Goal: Find specific page/section: Find specific page/section

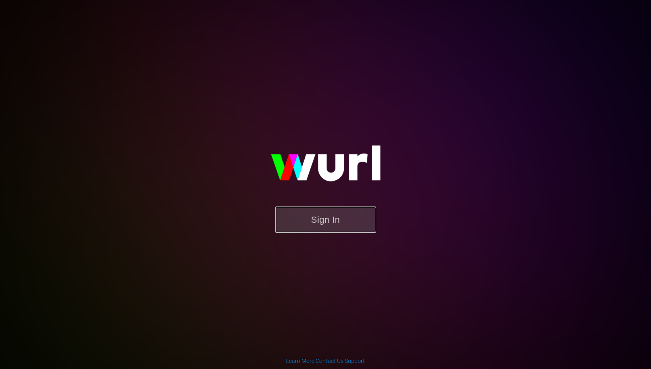
click at [329, 216] on button "Sign In" at bounding box center [325, 219] width 101 height 26
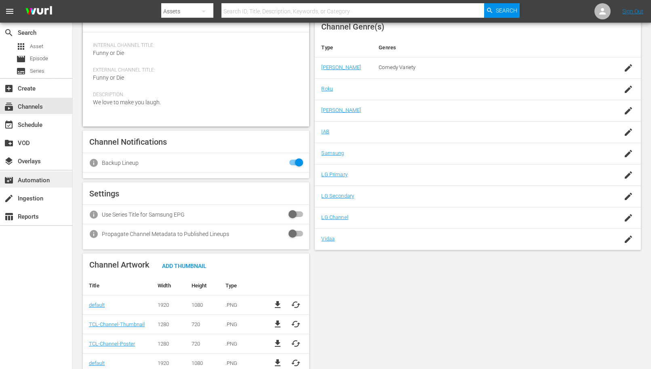
scroll to position [51, 0]
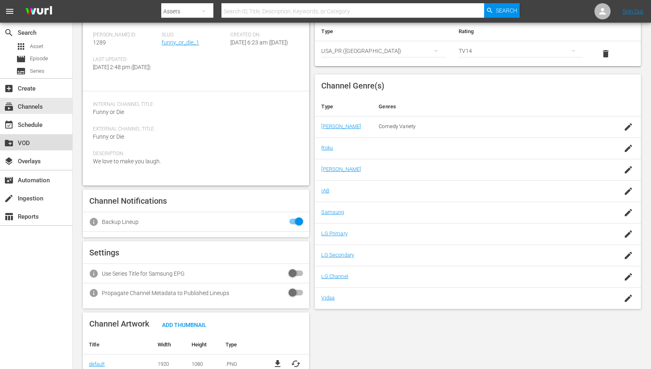
click at [26, 145] on div "create_new_folder VOD" at bounding box center [22, 141] width 45 height 7
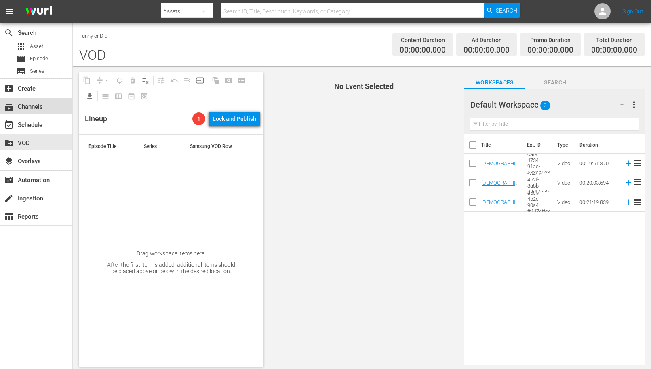
click at [42, 105] on div "subscriptions Channels" at bounding box center [22, 105] width 45 height 7
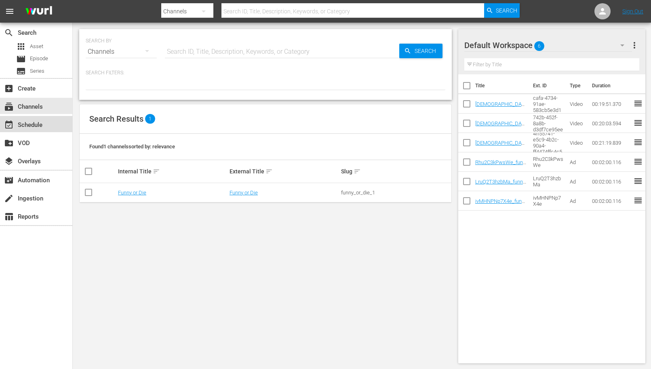
click at [43, 127] on div "event_available Schedule" at bounding box center [36, 124] width 72 height 16
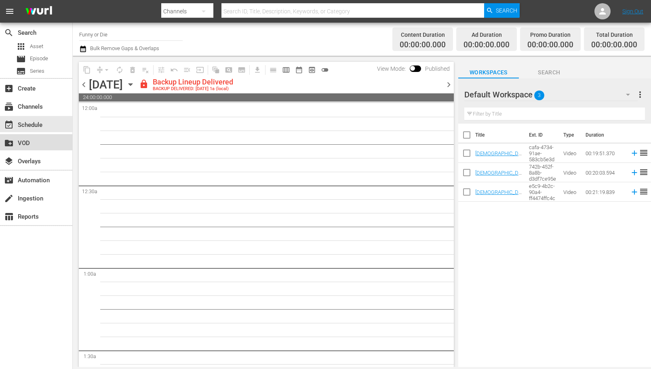
click at [39, 144] on div "create_new_folder VOD" at bounding box center [22, 141] width 45 height 7
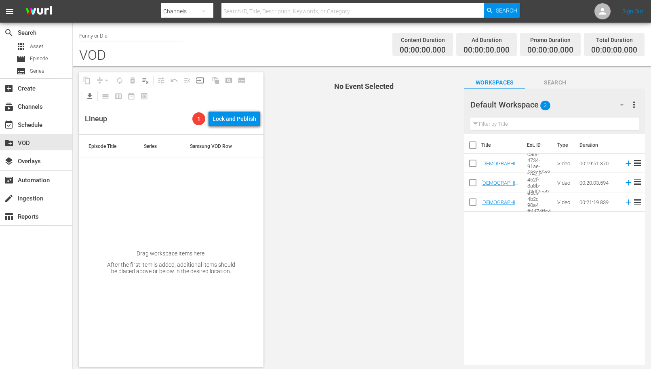
click at [10, 12] on span "menu" at bounding box center [10, 11] width 10 height 10
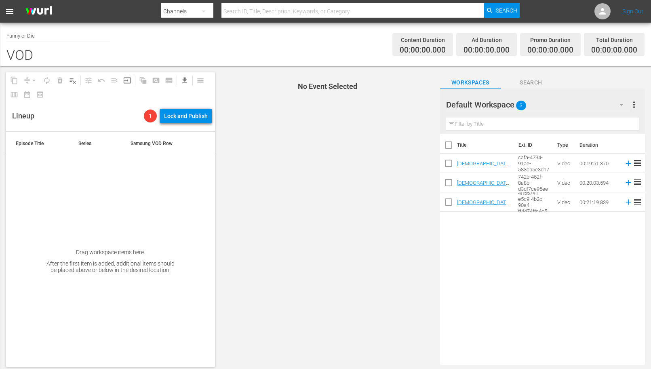
click at [14, 11] on span "menu" at bounding box center [10, 11] width 10 height 10
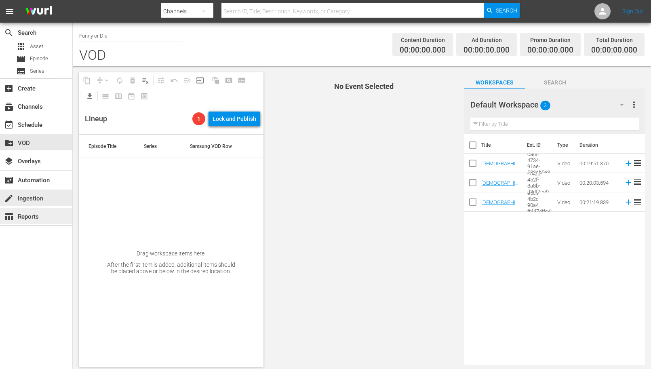
click at [23, 210] on div "table_chart Reports" at bounding box center [36, 216] width 72 height 16
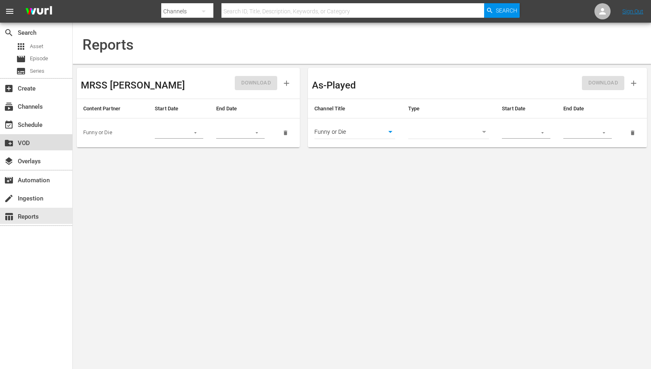
click at [44, 140] on div "create_new_folder VOD" at bounding box center [22, 141] width 45 height 7
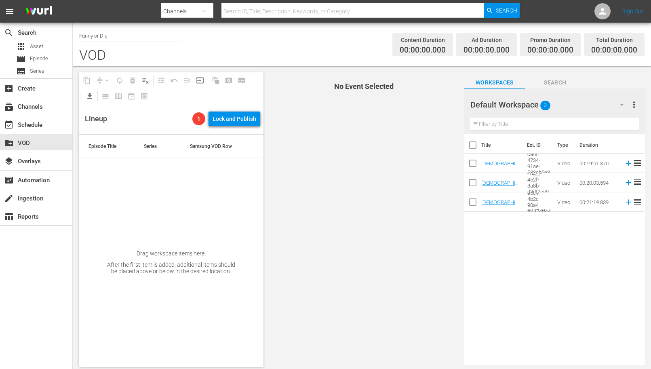
click at [553, 78] on span "Search" at bounding box center [555, 83] width 61 height 10
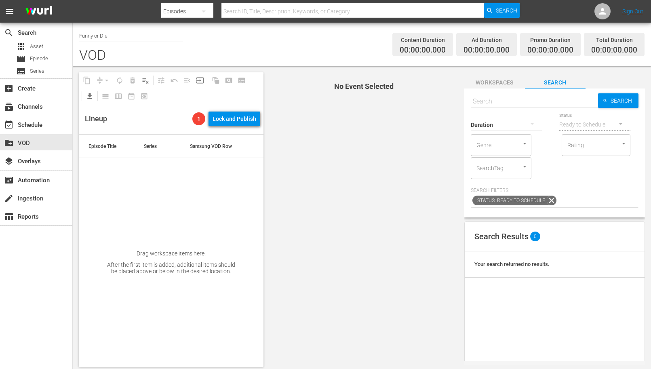
click at [480, 82] on span "Workspaces" at bounding box center [494, 83] width 61 height 10
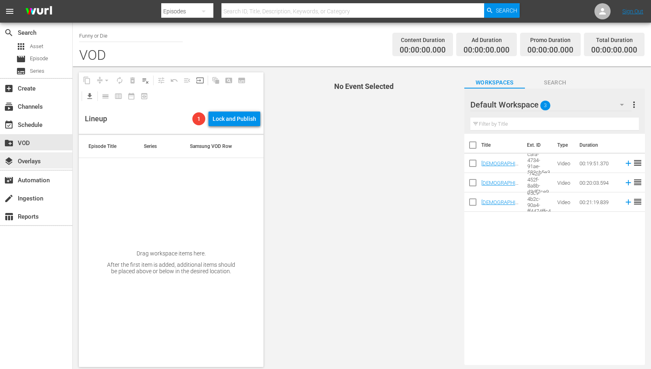
click at [46, 162] on div "layers Overlays" at bounding box center [36, 160] width 72 height 16
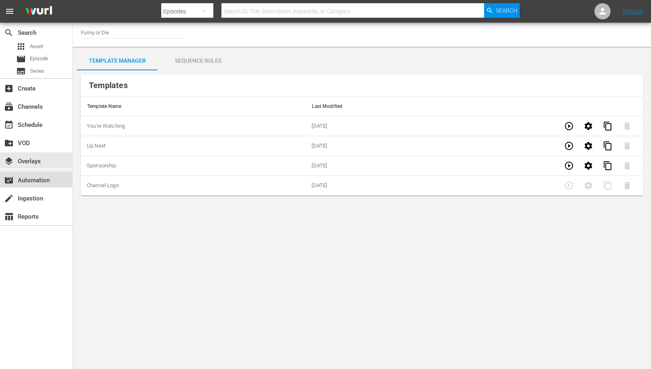
click at [43, 178] on div "movie_filter Automation" at bounding box center [22, 178] width 45 height 7
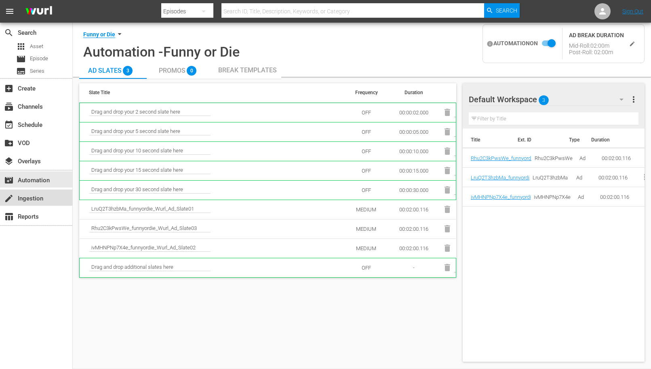
click at [44, 196] on div "create Ingestion" at bounding box center [22, 196] width 45 height 7
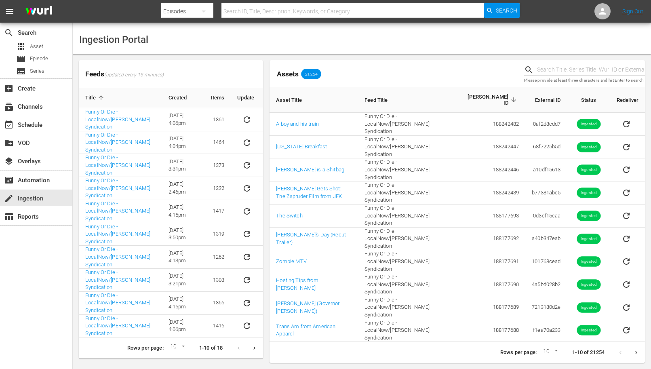
click at [37, 225] on hr at bounding box center [36, 225] width 72 height 1
click at [36, 218] on div "table_chart Reports" at bounding box center [22, 215] width 45 height 7
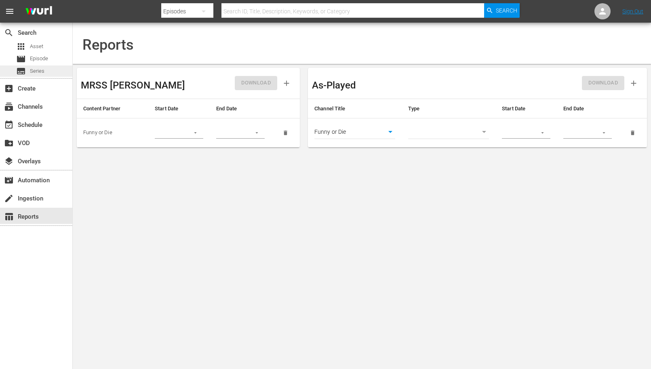
click at [49, 71] on div "subtitles Series" at bounding box center [36, 70] width 72 height 11
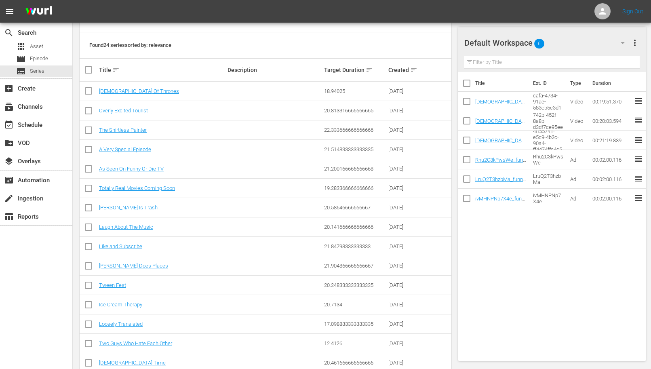
scroll to position [126, 0]
click at [133, 206] on link "[PERSON_NAME] Is Trash" at bounding box center [128, 206] width 59 height 6
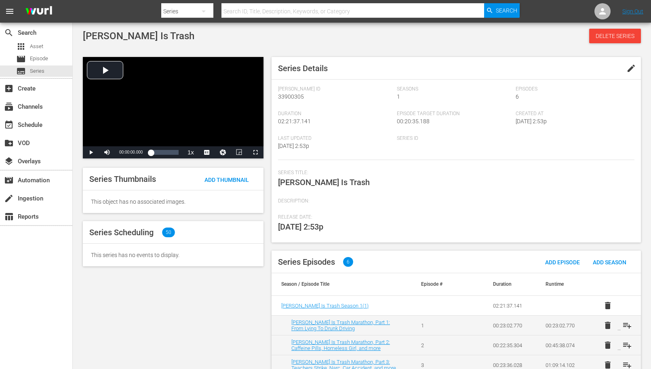
click at [627, 66] on span "edit" at bounding box center [631, 68] width 10 height 10
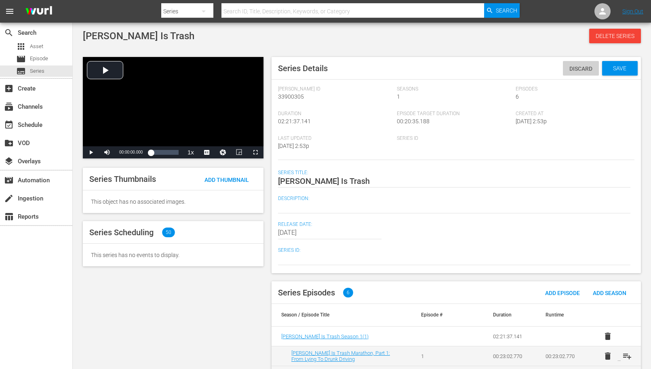
click at [576, 72] on div "Discard" at bounding box center [581, 68] width 36 height 15
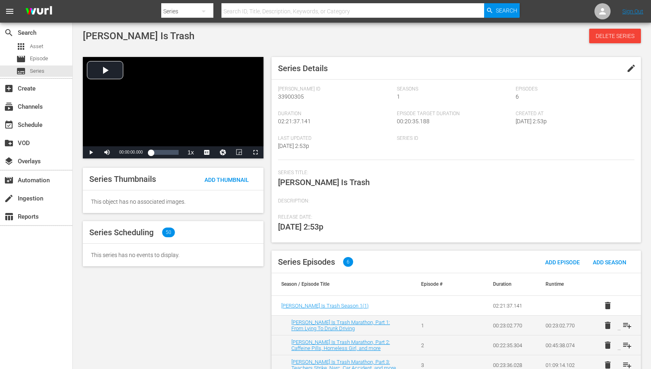
scroll to position [76, 0]
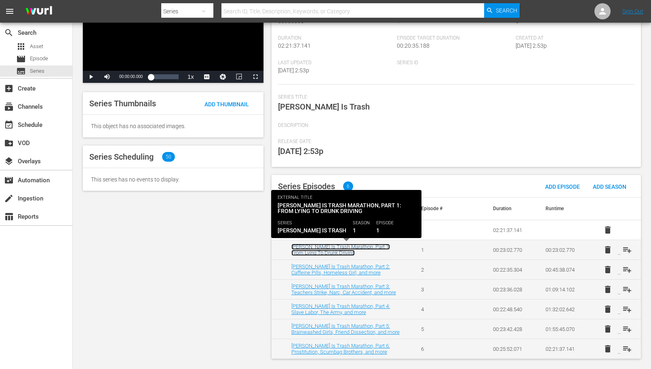
click at [338, 249] on link "[PERSON_NAME] Is Trash Marathon, Part 1: From Lying To Drunk Driving" at bounding box center [340, 249] width 99 height 12
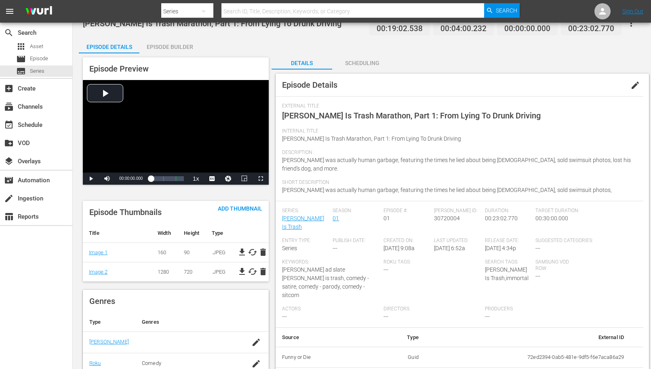
scroll to position [9, 0]
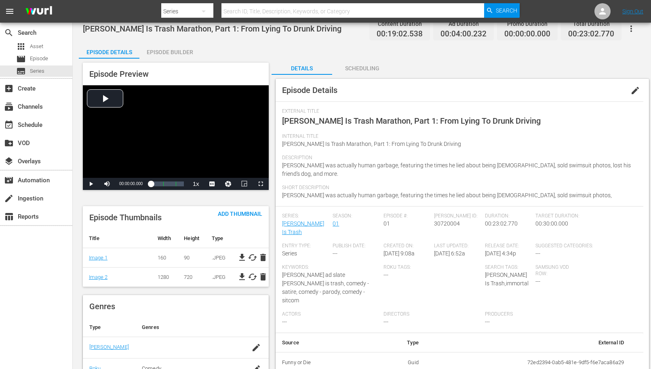
click at [637, 89] on span "edit" at bounding box center [635, 91] width 10 height 10
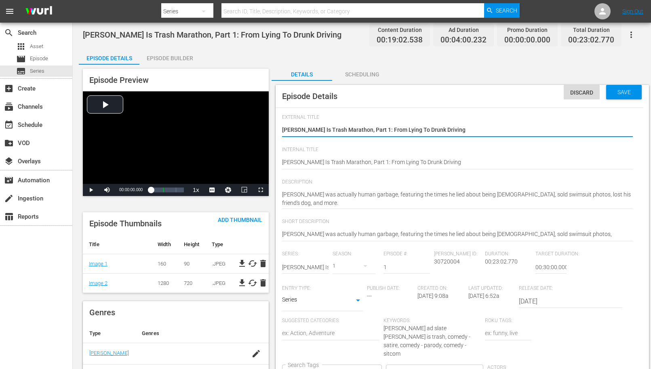
scroll to position [0, 0]
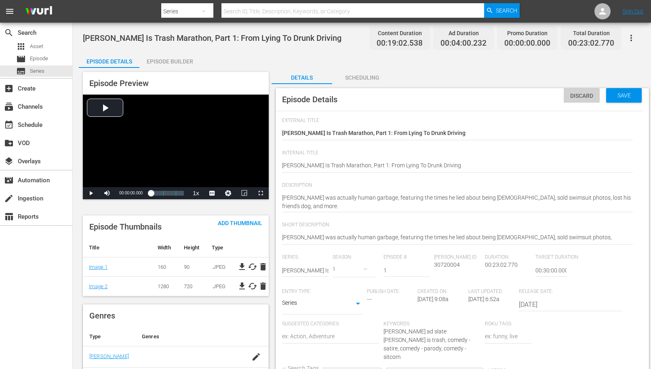
click at [594, 95] on span "Discard" at bounding box center [581, 95] width 36 height 6
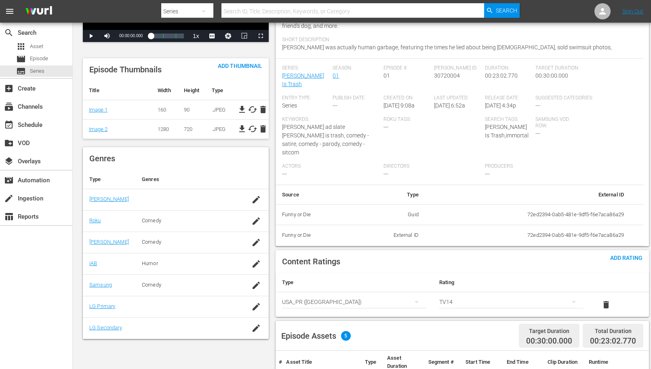
scroll to position [259, 0]
